Goal: Task Accomplishment & Management: Use online tool/utility

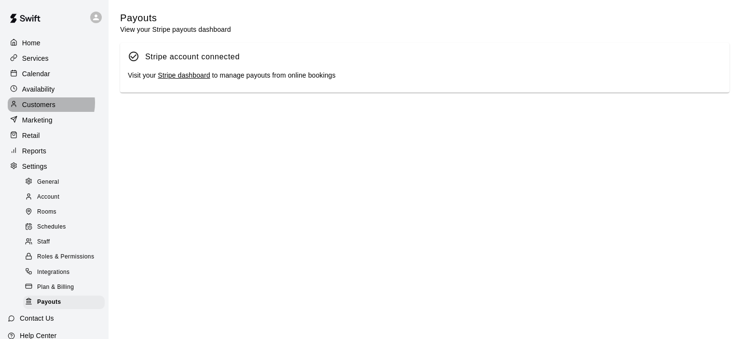
click at [44, 106] on p "Customers" at bounding box center [38, 105] width 33 height 10
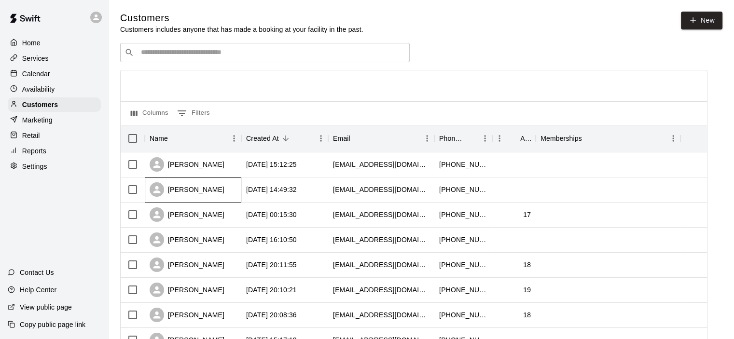
click at [211, 192] on div "[PERSON_NAME]" at bounding box center [193, 190] width 96 height 25
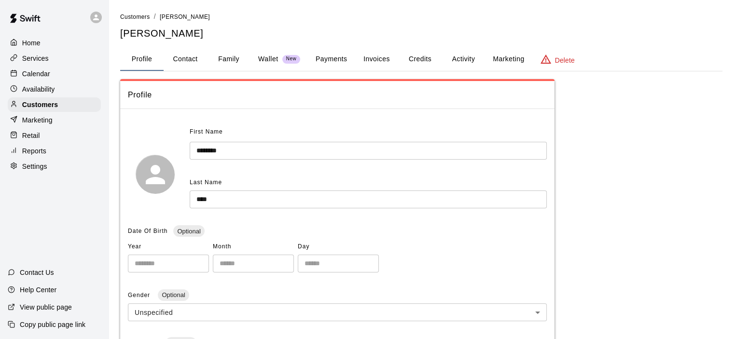
click at [333, 57] on button "Payments" at bounding box center [331, 59] width 47 height 23
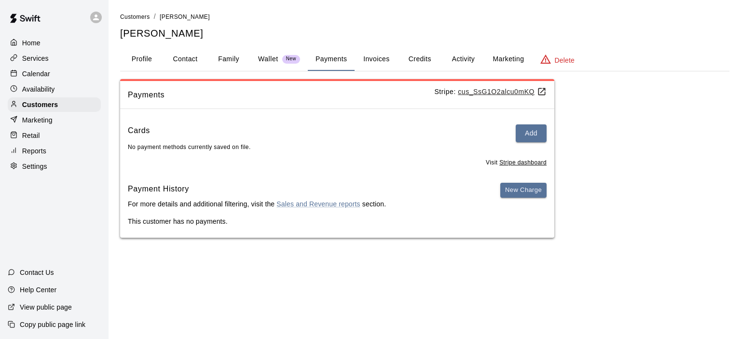
click at [43, 79] on p "Calendar" at bounding box center [36, 74] width 28 height 10
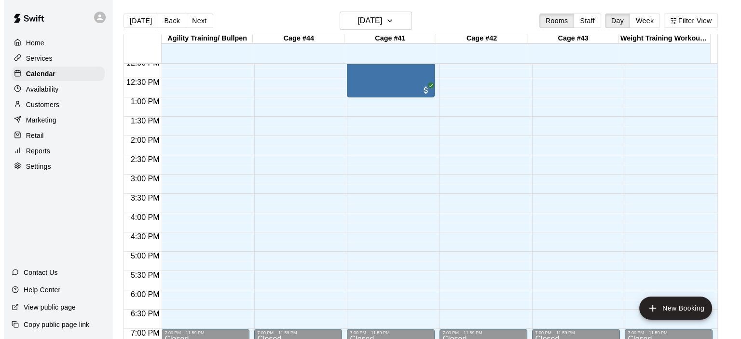
scroll to position [412, 0]
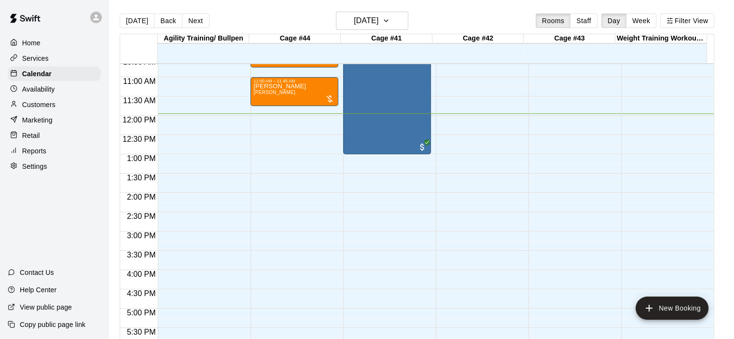
click at [361, 239] on div "12:00 AM – 9:00 AM Closed 10:00 AM – 1:00 PM [PERSON_NAME] 1) SINGLE (1) CAGE R…" at bounding box center [387, 116] width 88 height 926
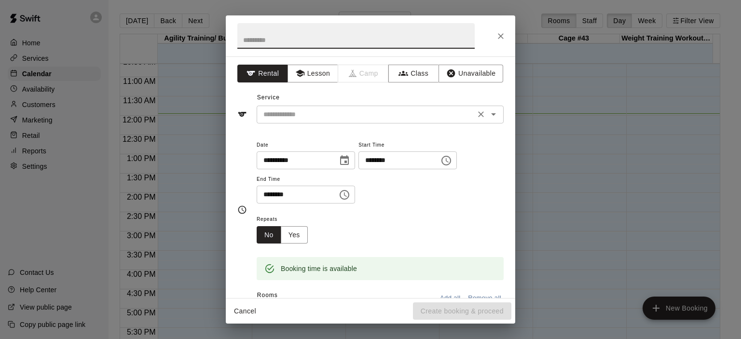
click at [488, 115] on icon "Open" at bounding box center [494, 115] width 12 height 12
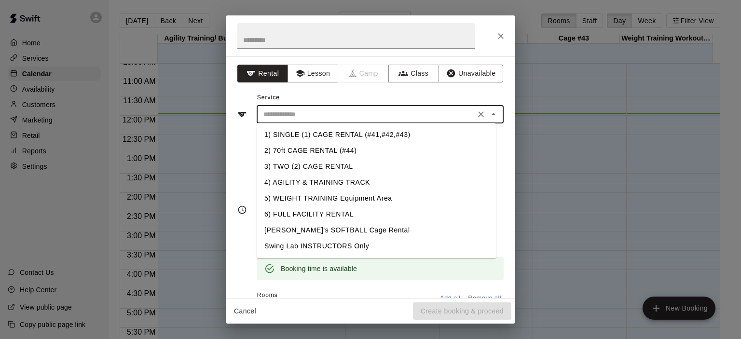
click at [380, 138] on li "1) SINGLE (1) CAGE RENTAL (#41,#42,#43)" at bounding box center [377, 135] width 240 height 16
type input "**********"
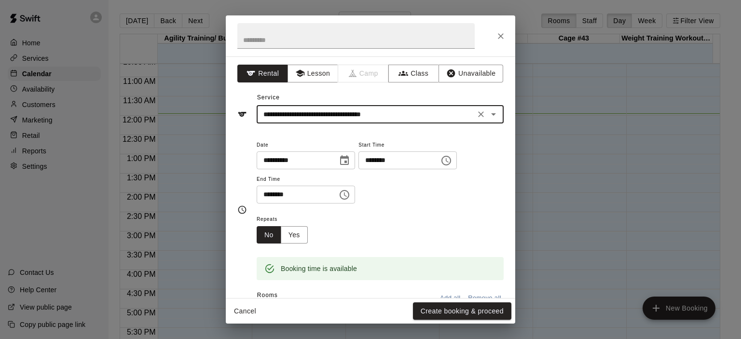
click at [350, 192] on icon "Choose time, selected time is 3:30 PM" at bounding box center [345, 195] width 12 height 12
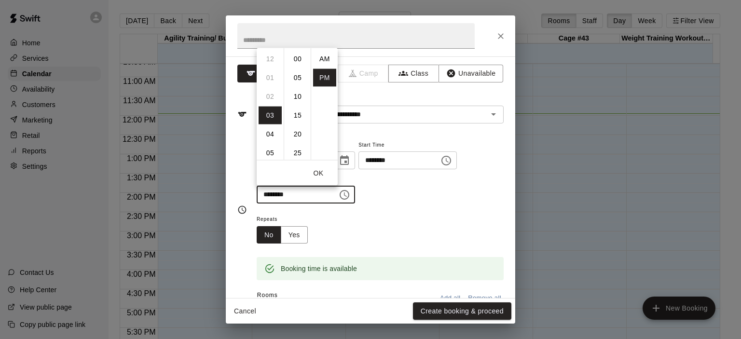
scroll to position [17, 0]
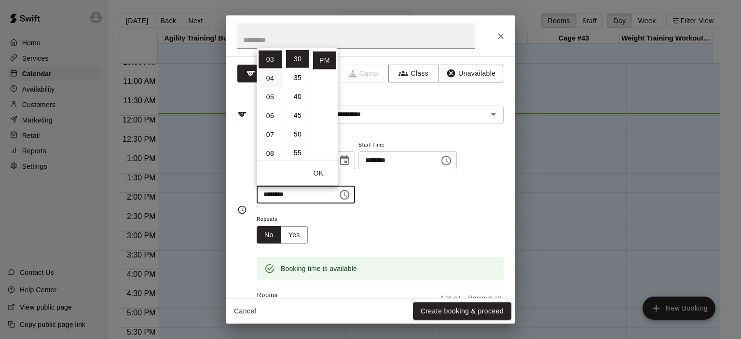
click at [272, 83] on li "04" at bounding box center [270, 78] width 23 height 18
click at [298, 59] on li "00" at bounding box center [297, 59] width 23 height 18
type input "********"
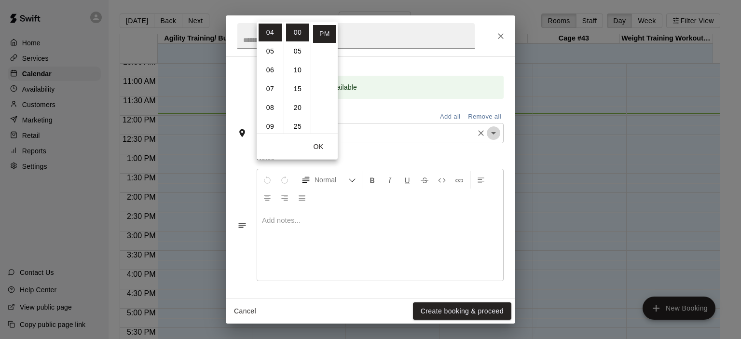
click at [488, 131] on icon "Open" at bounding box center [494, 133] width 12 height 12
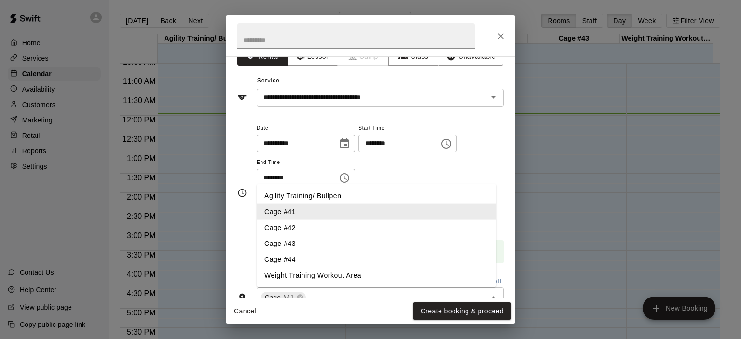
click at [303, 214] on li "Cage #41" at bounding box center [377, 212] width 240 height 16
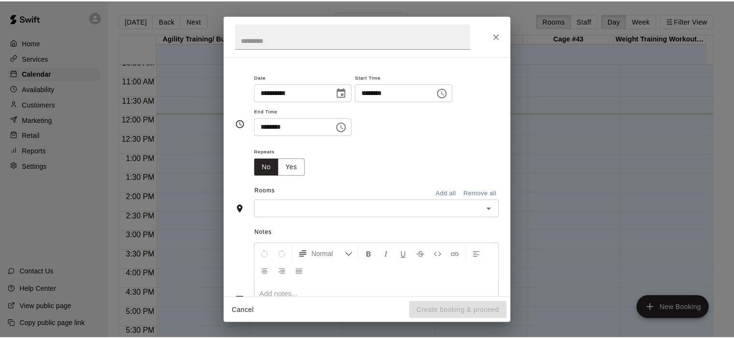
scroll to position [143, 0]
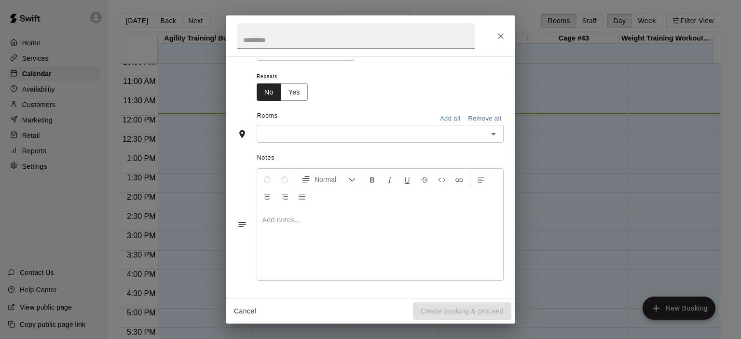
click at [488, 135] on icon "Open" at bounding box center [494, 134] width 12 height 12
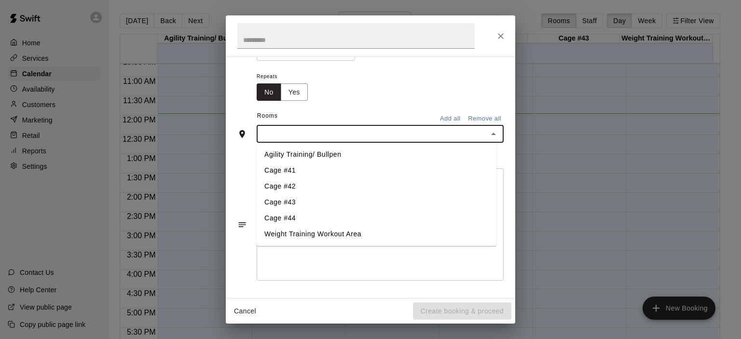
click at [324, 169] on li "Cage #41" at bounding box center [377, 171] width 240 height 16
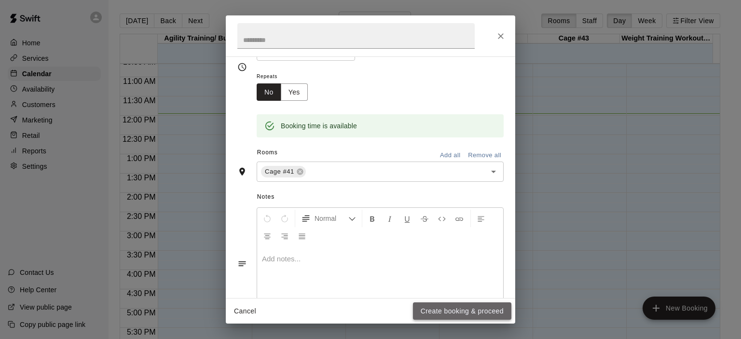
click at [455, 313] on button "Create booking & proceed" at bounding box center [462, 311] width 98 height 18
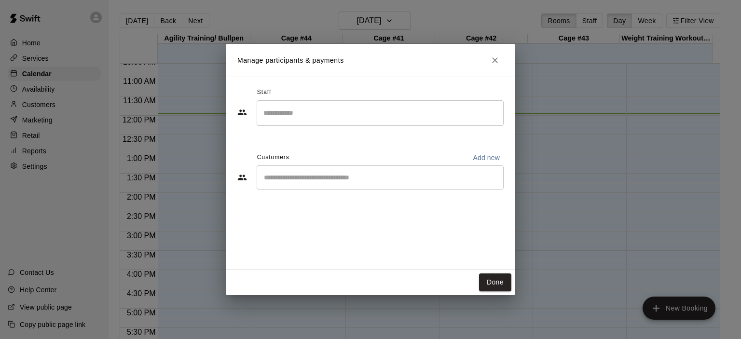
click at [359, 183] on div "​" at bounding box center [380, 177] width 247 height 24
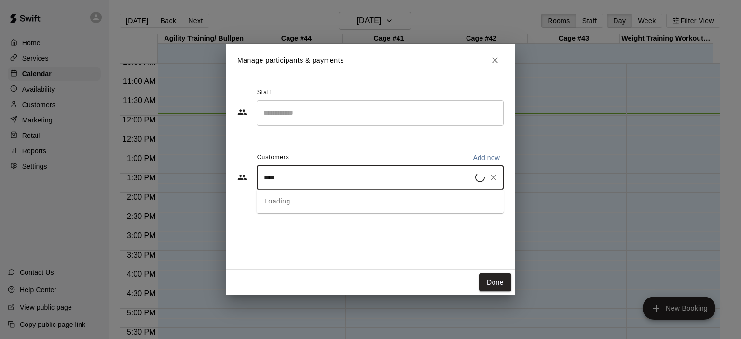
type input "*****"
click at [342, 212] on span "[EMAIL_ADDRESS][DOMAIN_NAME]" at bounding box center [336, 209] width 104 height 7
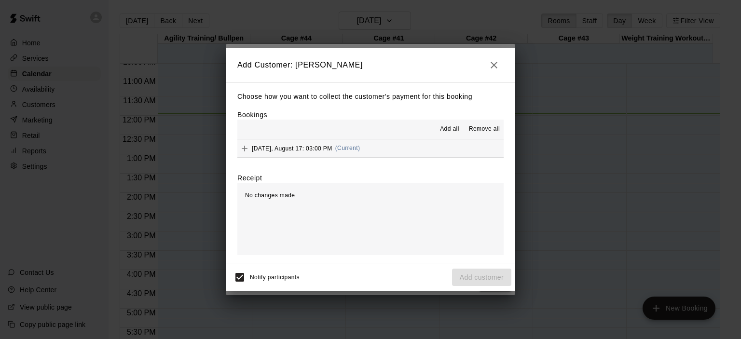
click at [352, 149] on span "(Current)" at bounding box center [347, 148] width 25 height 7
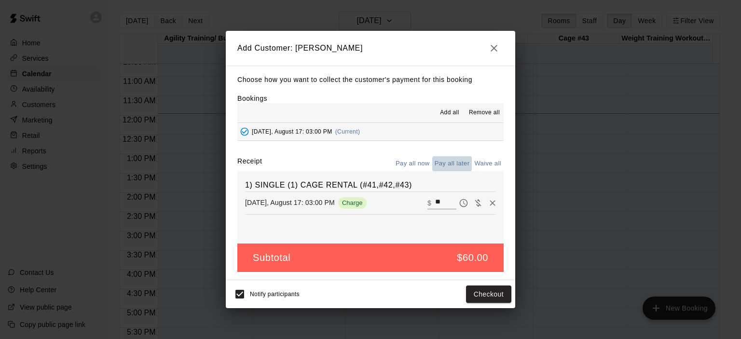
click at [452, 164] on button "Pay all later" at bounding box center [452, 163] width 40 height 15
click at [483, 291] on button "Add customer" at bounding box center [481, 295] width 59 height 18
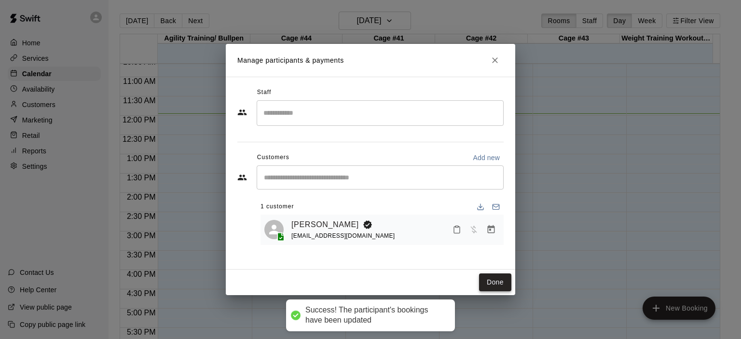
click at [508, 282] on button "Done" at bounding box center [495, 283] width 32 height 18
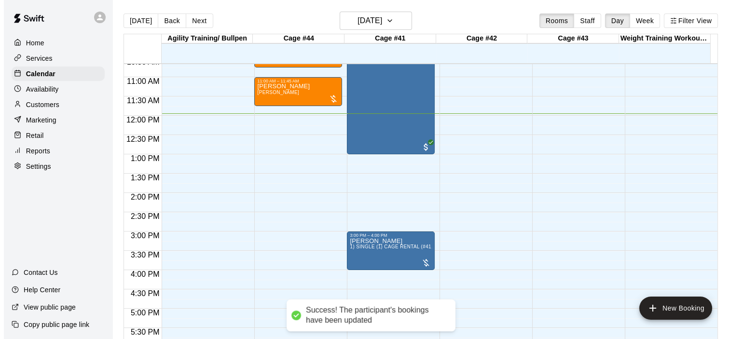
scroll to position [267, 0]
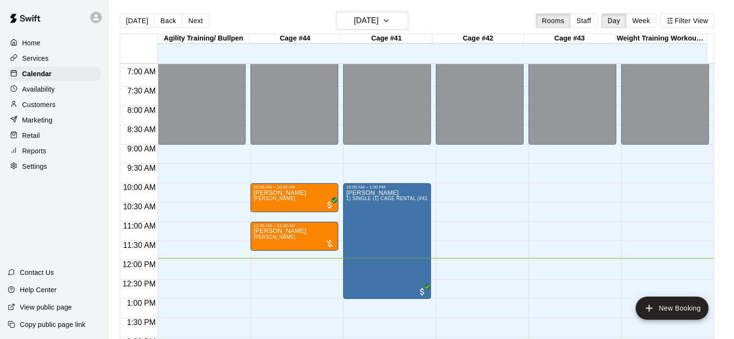
click at [481, 190] on div "12:00 AM – 9:00 AM Closed 7:00 PM – 11:59 PM Closed" at bounding box center [480, 260] width 88 height 926
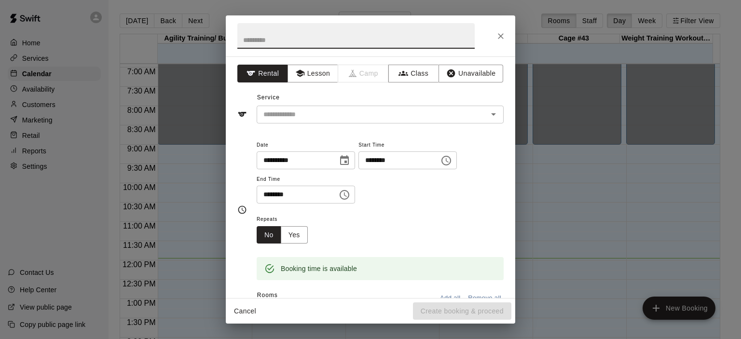
click at [347, 193] on icon "Choose time, selected time is 10:30 AM" at bounding box center [345, 194] width 3 height 4
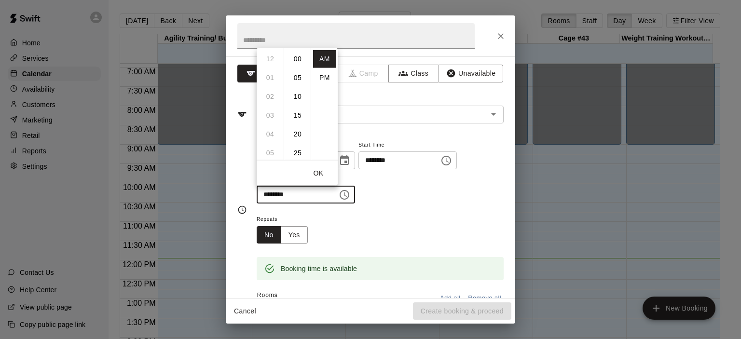
scroll to position [113, 0]
click at [322, 75] on li "PM" at bounding box center [324, 78] width 23 height 18
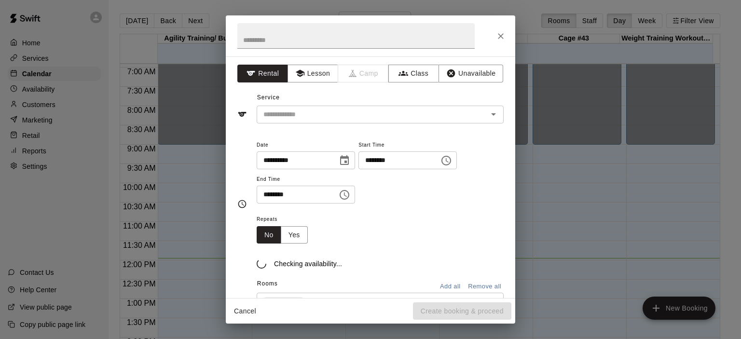
scroll to position [17, 0]
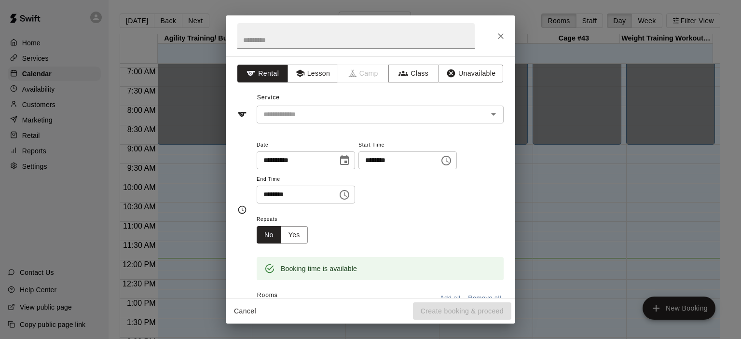
click at [350, 193] on icon "Choose time, selected time is 10:30 PM" at bounding box center [345, 195] width 12 height 12
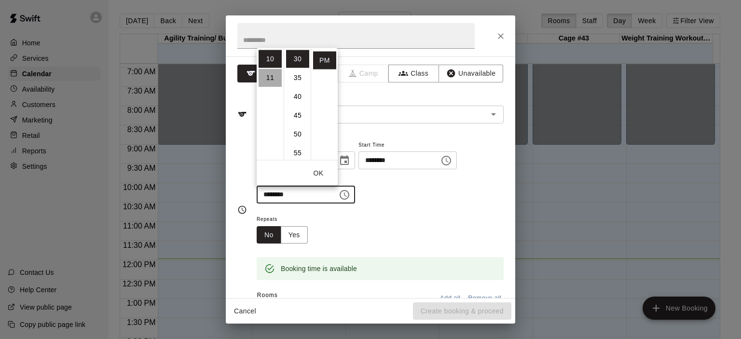
click at [273, 79] on li "11" at bounding box center [270, 78] width 23 height 18
click at [420, 242] on div "Repeats No Yes" at bounding box center [380, 228] width 247 height 30
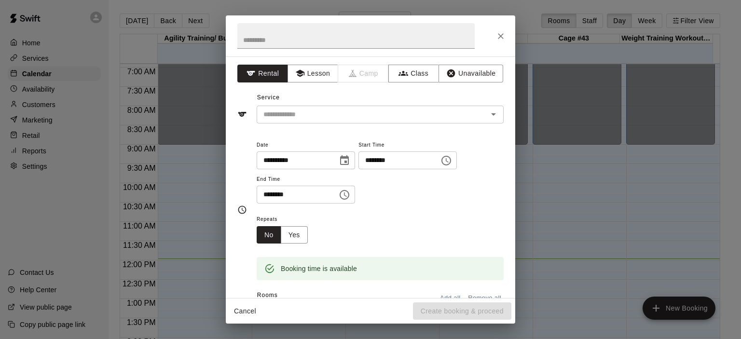
click at [266, 196] on input "********" at bounding box center [294, 195] width 74 height 18
type input "********"
click at [424, 219] on div "Repeats No Yes" at bounding box center [380, 228] width 247 height 30
click at [490, 117] on icon "Open" at bounding box center [494, 115] width 12 height 12
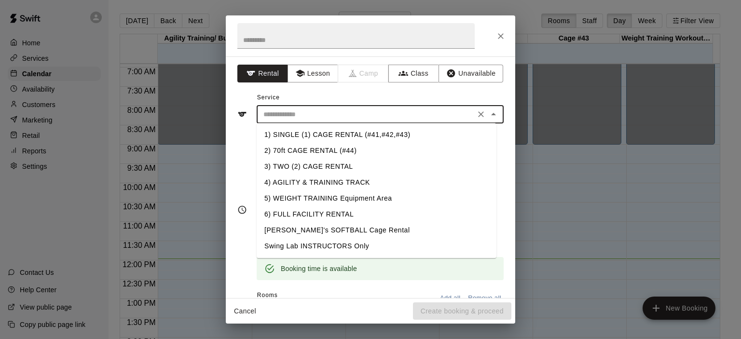
click at [334, 137] on li "1) SINGLE (1) CAGE RENTAL (#41,#42,#43)" at bounding box center [377, 135] width 240 height 16
type input "**********"
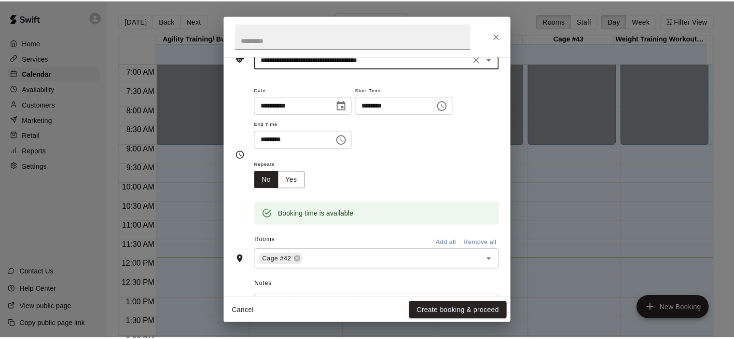
scroll to position [145, 0]
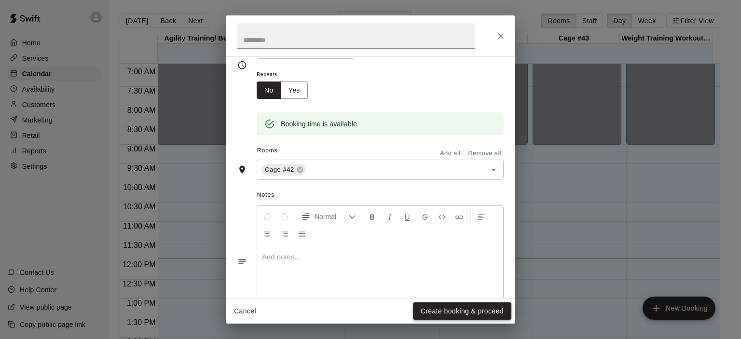
click at [458, 308] on button "Create booking & proceed" at bounding box center [462, 311] width 98 height 18
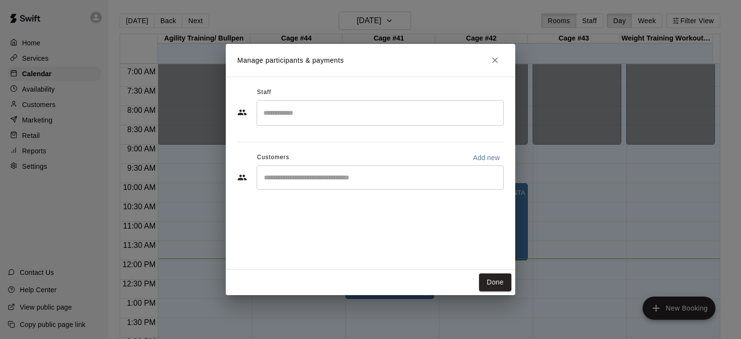
click at [317, 109] on input "Search staff" at bounding box center [380, 113] width 238 height 17
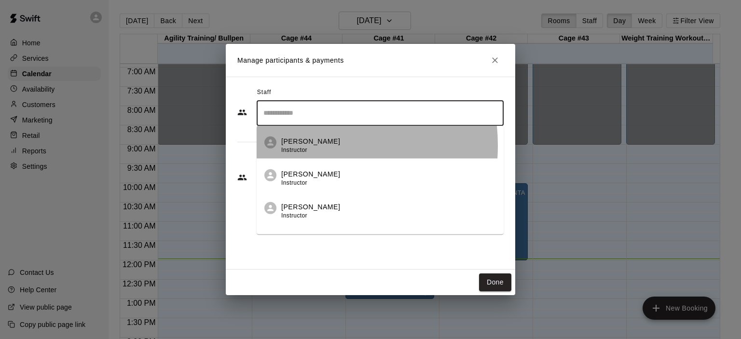
click at [293, 146] on div "[PERSON_NAME] Instructor" at bounding box center [310, 145] width 59 height 19
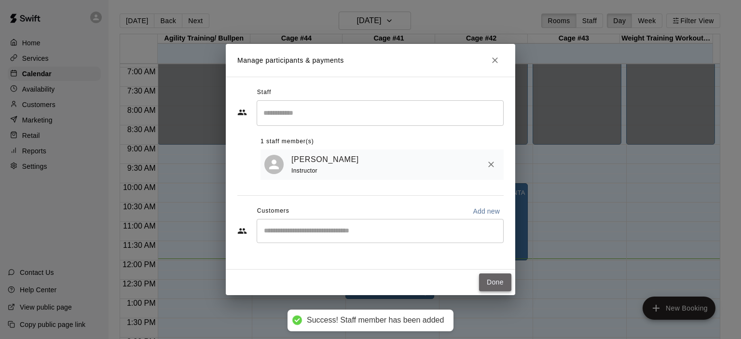
click at [500, 281] on button "Done" at bounding box center [495, 283] width 32 height 18
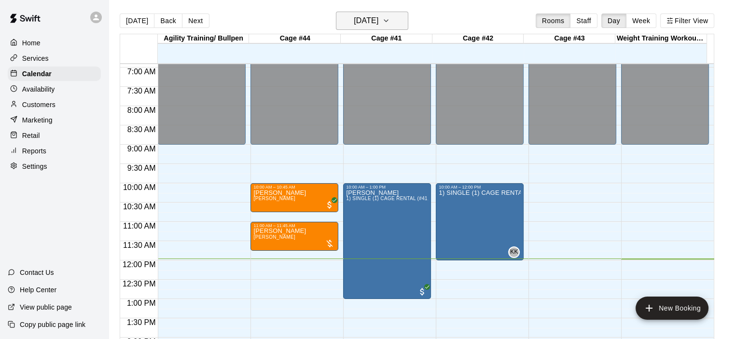
click at [390, 22] on icon "button" at bounding box center [386, 21] width 8 height 12
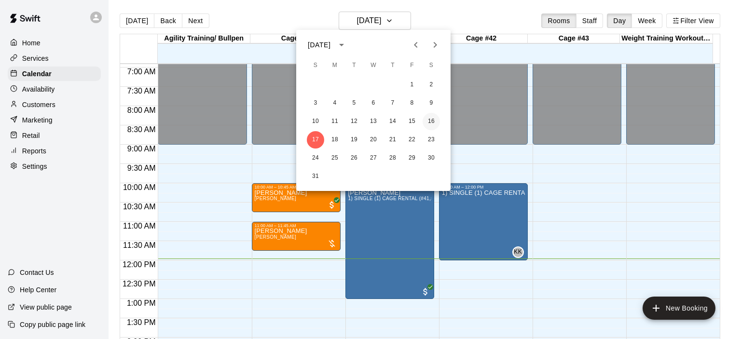
click at [434, 121] on button "16" at bounding box center [431, 121] width 17 height 17
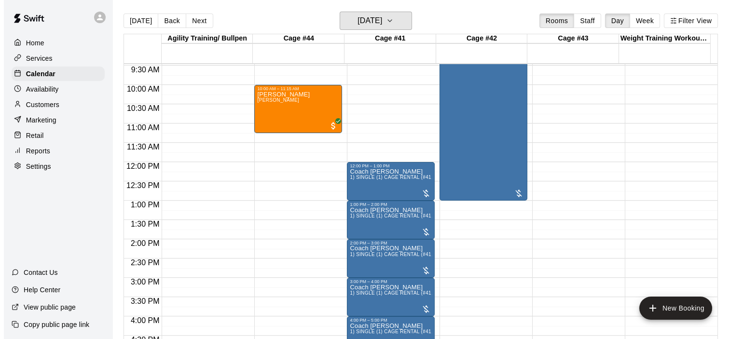
scroll to position [315, 0]
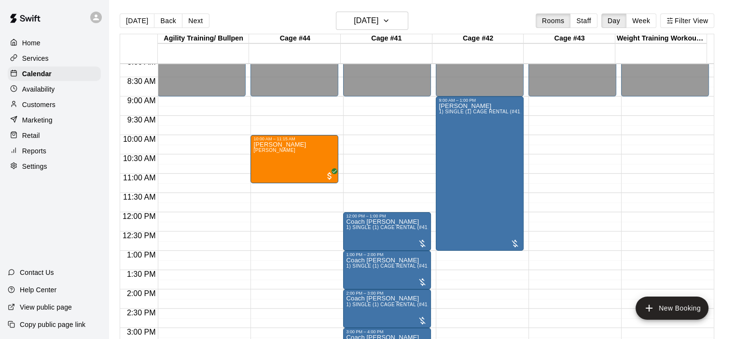
click at [363, 142] on div "12:00 AM – 9:00 AM Closed 12:00 PM – 1:00 PM Coach [PERSON_NAME] 1) SINGLE (1) …" at bounding box center [387, 212] width 88 height 926
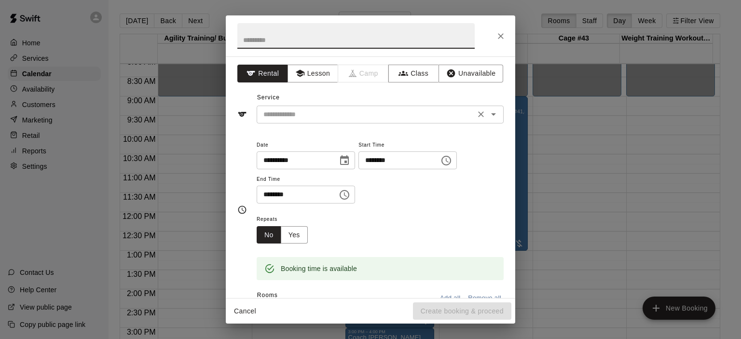
click at [491, 113] on icon "Open" at bounding box center [493, 114] width 5 height 2
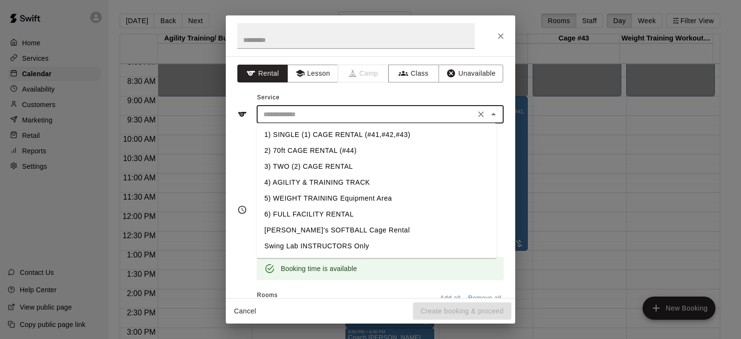
click at [370, 133] on li "1) SINGLE (1) CAGE RENTAL (#41,#42,#43)" at bounding box center [377, 135] width 240 height 16
type input "**********"
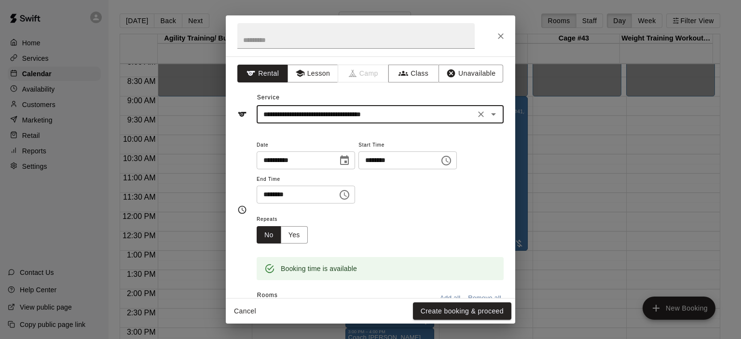
click at [350, 195] on icon "Choose time, selected time is 10:30 AM" at bounding box center [345, 195] width 12 height 12
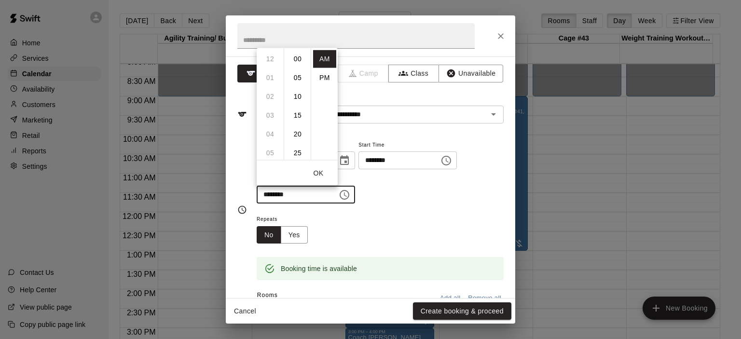
scroll to position [113, 0]
click at [271, 83] on li "11" at bounding box center [270, 78] width 23 height 18
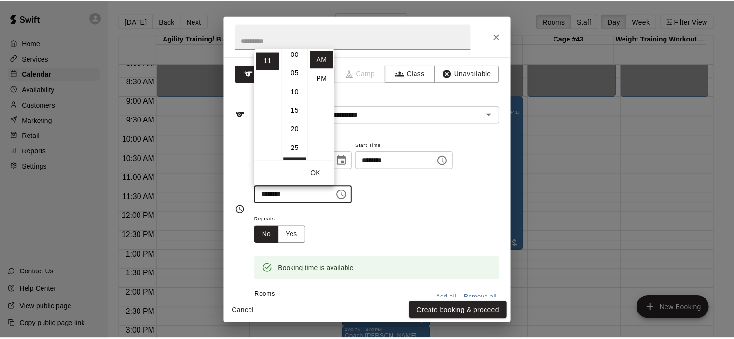
scroll to position [0, 0]
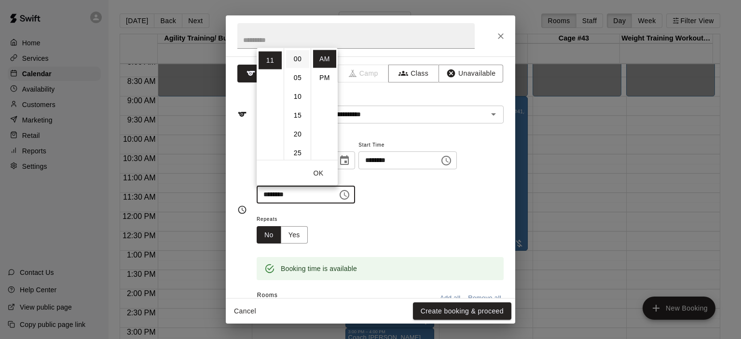
click at [298, 57] on li "00" at bounding box center [297, 59] width 23 height 18
type input "********"
click at [454, 195] on div "**********" at bounding box center [380, 171] width 247 height 65
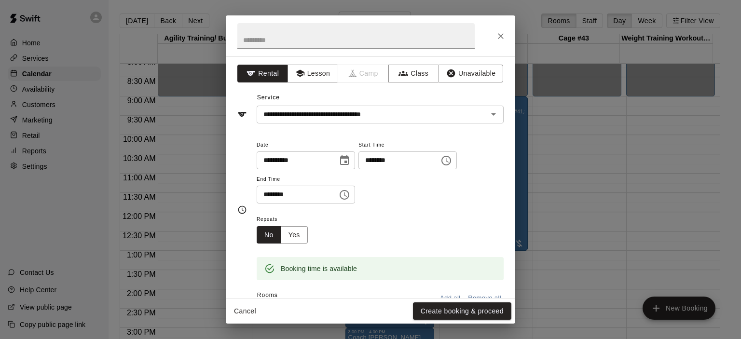
click at [464, 305] on button "Create booking & proceed" at bounding box center [462, 311] width 98 height 18
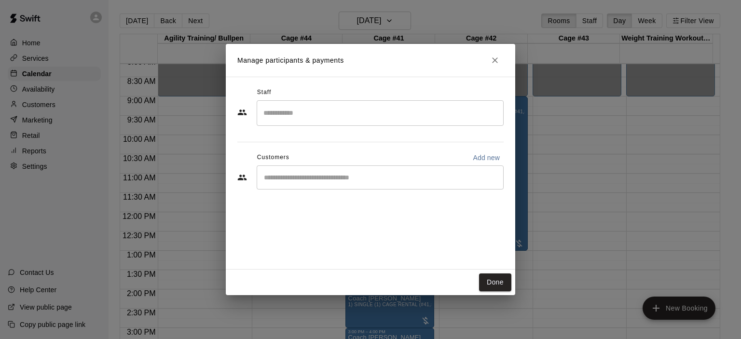
click at [360, 114] on input "Search staff" at bounding box center [380, 113] width 238 height 17
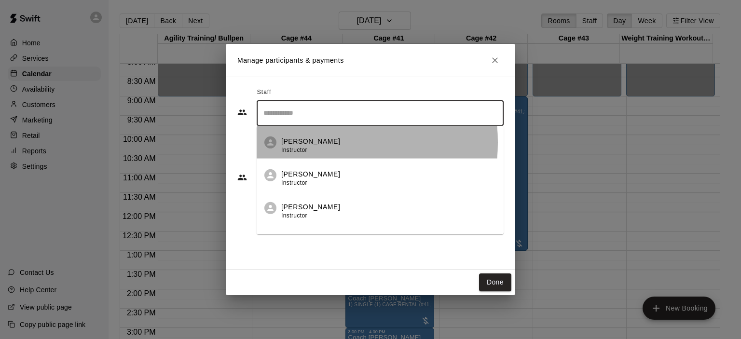
click at [308, 142] on p "[PERSON_NAME]" at bounding box center [310, 141] width 59 height 10
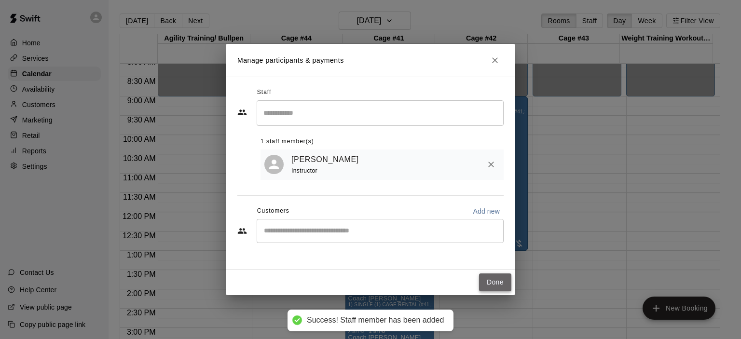
click at [495, 282] on button "Done" at bounding box center [495, 283] width 32 height 18
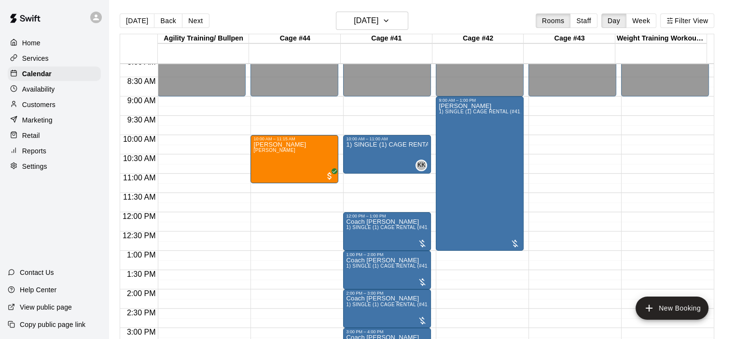
click at [46, 60] on p "Services" at bounding box center [35, 59] width 27 height 10
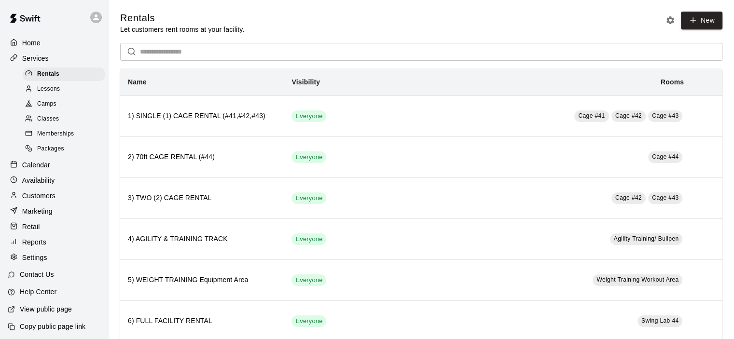
click at [47, 124] on span "Classes" at bounding box center [48, 119] width 22 height 10
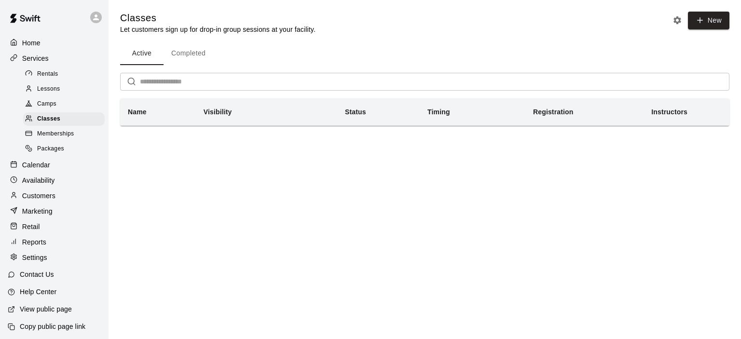
click at [53, 109] on span "Camps" at bounding box center [46, 104] width 19 height 10
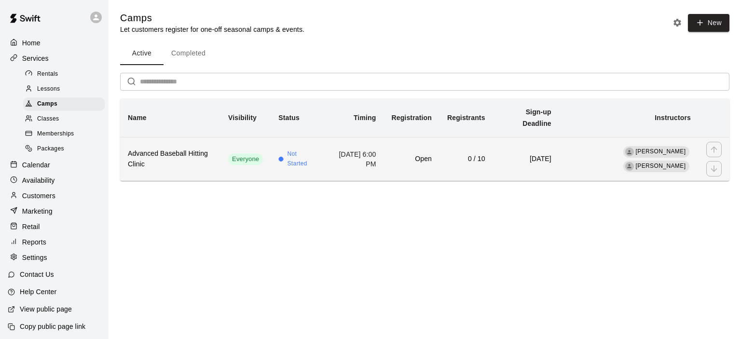
click at [382, 145] on td "[DATE] 6:00 PM" at bounding box center [354, 159] width 59 height 44
